Goal: Task Accomplishment & Management: Use online tool/utility

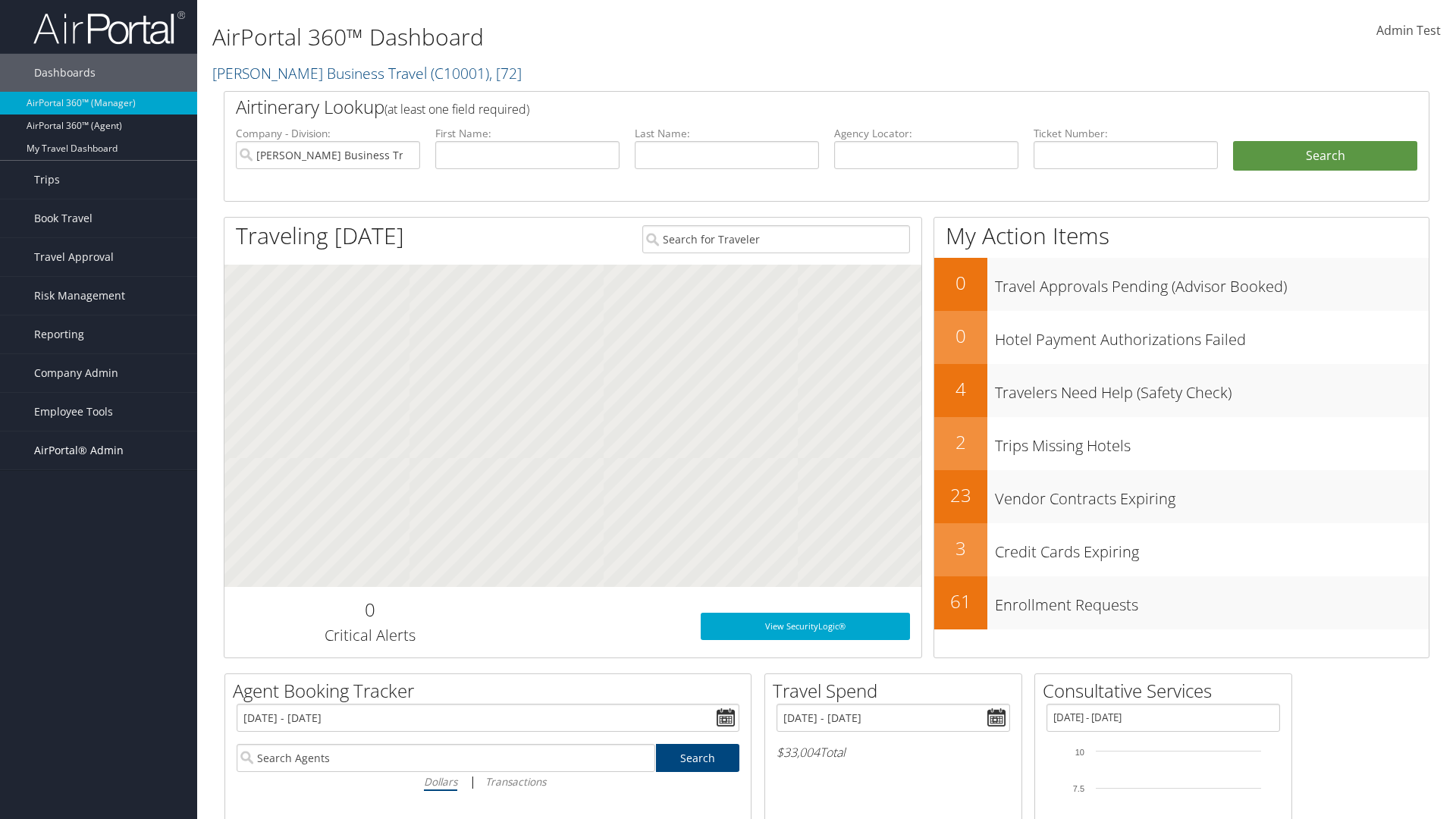
click at [99, 451] on span "AirPortal® Admin" at bounding box center [79, 450] width 90 height 38
click at [99, 720] on link "Queue Manager" at bounding box center [98, 731] width 197 height 23
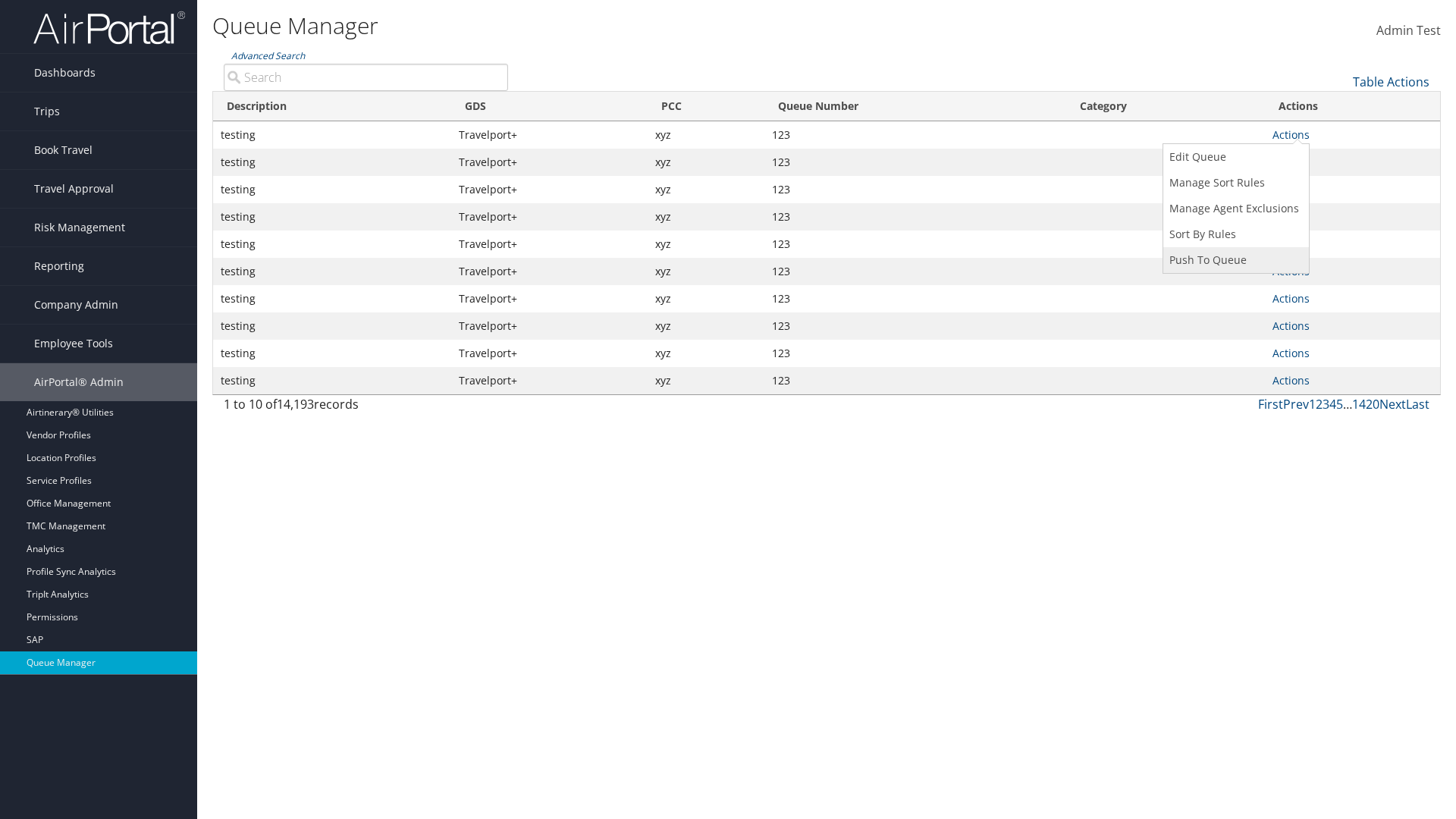
click at [1234, 260] on link "Push To Queue" at bounding box center [1234, 260] width 142 height 26
type input "Push To Queue"
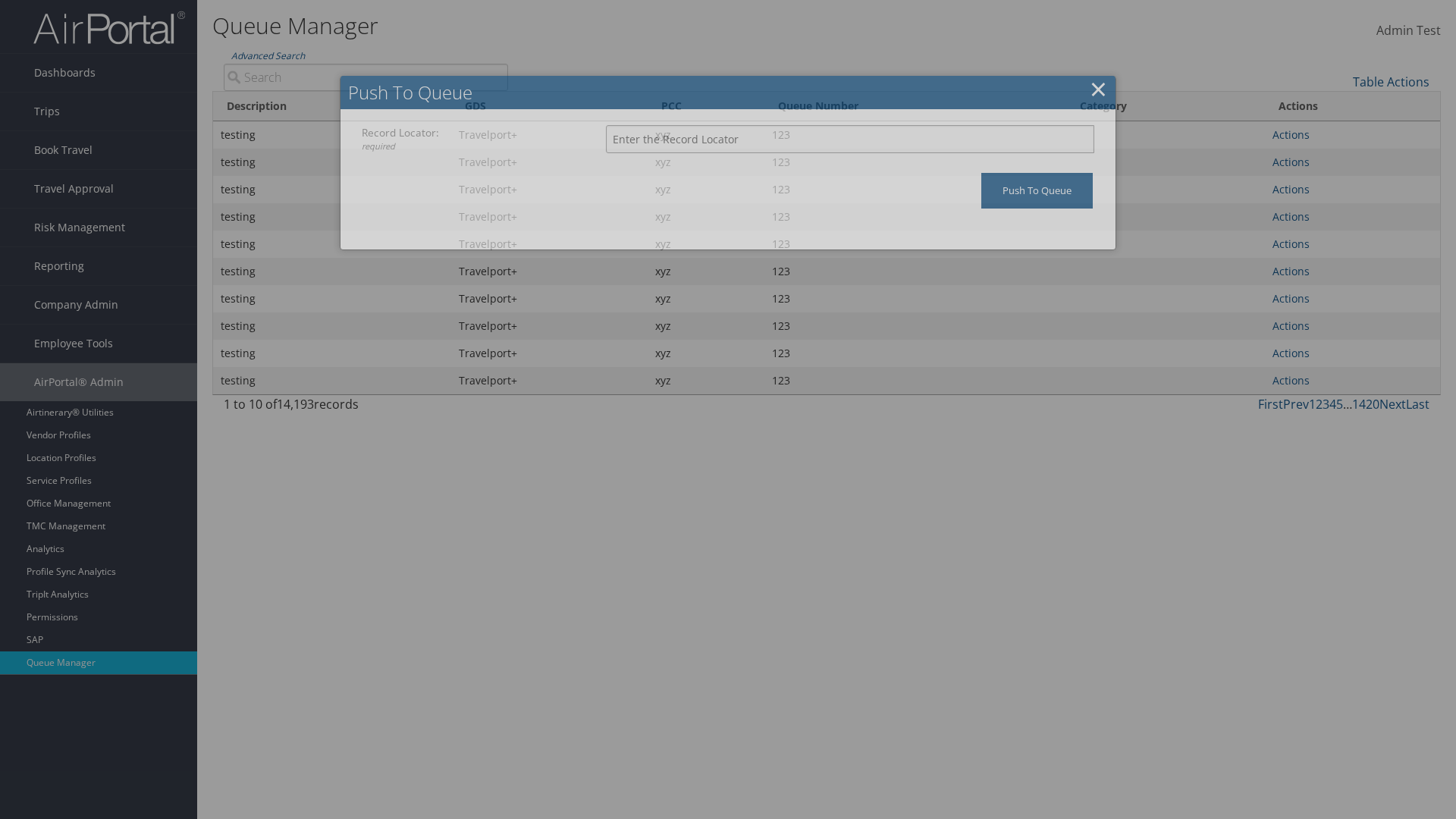
click at [850, 138] on input "Record Locator: required" at bounding box center [850, 138] width 488 height 28
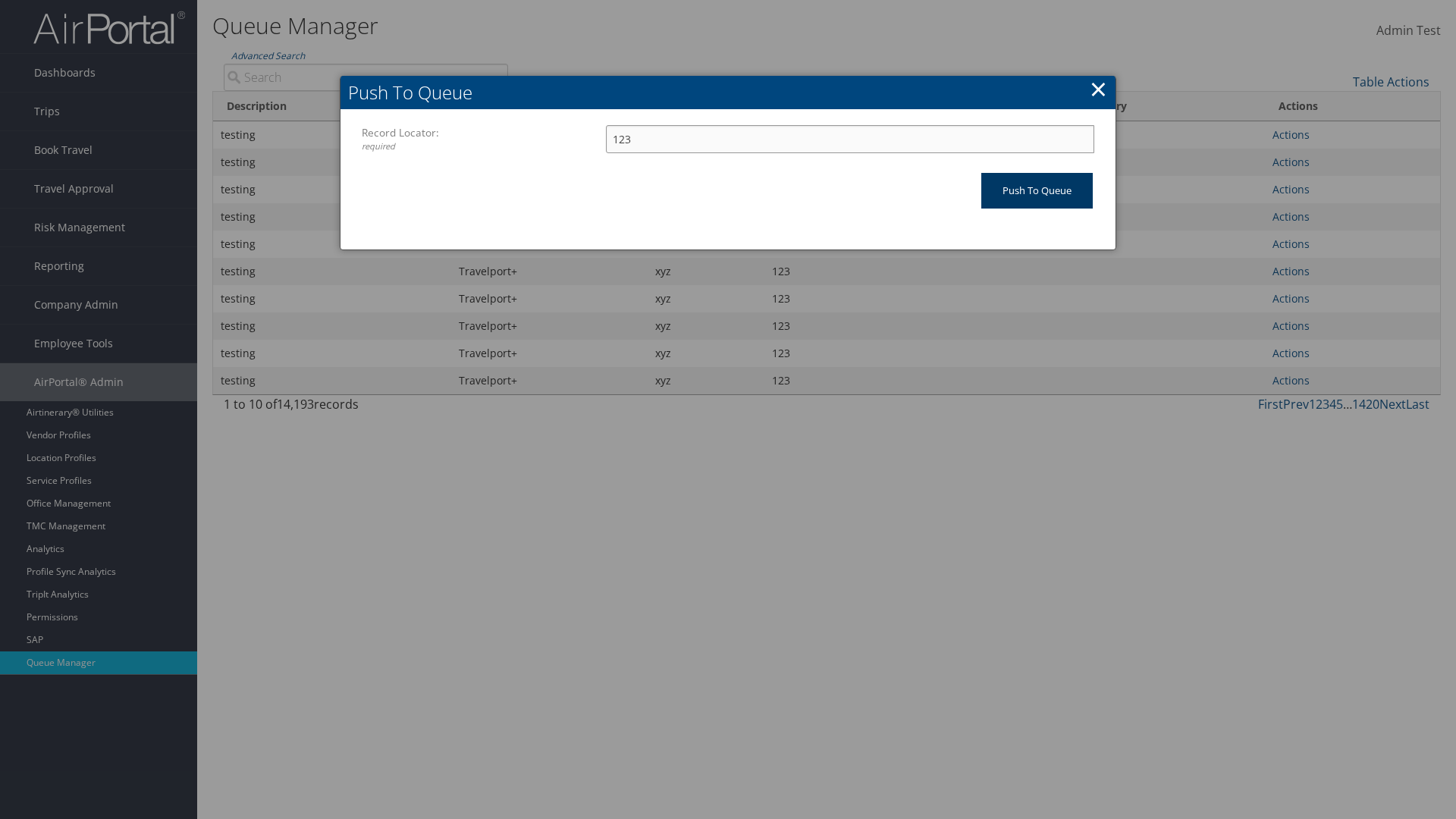
type input "123"
click at [1037, 190] on input "Push To Queue" at bounding box center [1037, 190] width 112 height 35
